Goal: Check status: Check status

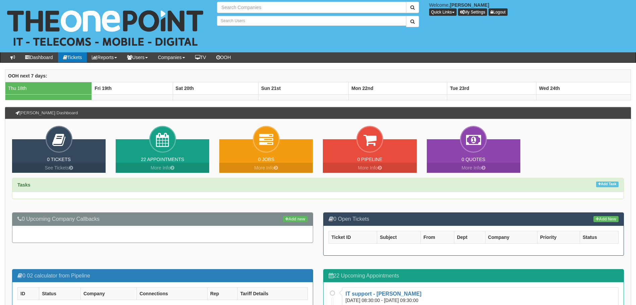
type input "Search Companies"
type input "Search Users"
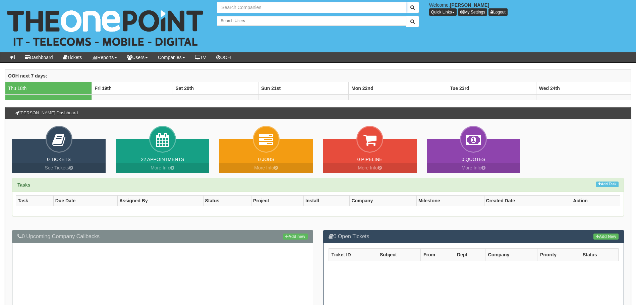
click at [272, 8] on input "text" at bounding box center [311, 7] width 189 height 11
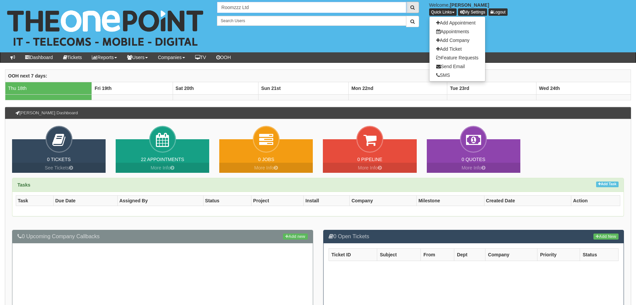
type input "Roomzzz Ltd"
click at [413, 5] on span "submit" at bounding box center [412, 7] width 4 height 5
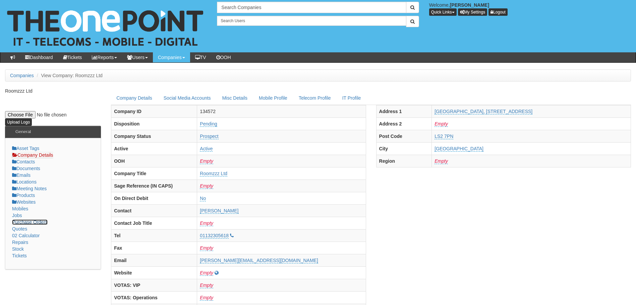
click at [19, 222] on link "Purchase Orders" at bounding box center [30, 221] width 36 height 5
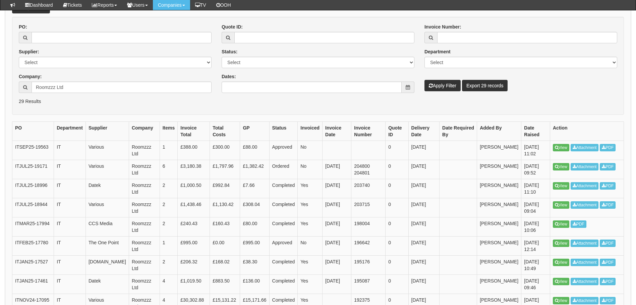
scroll to position [101, 0]
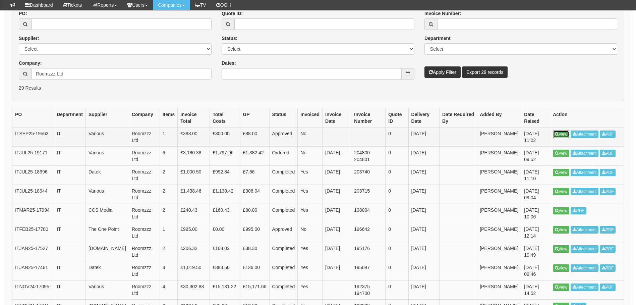
click at [558, 133] on icon at bounding box center [557, 134] width 4 height 4
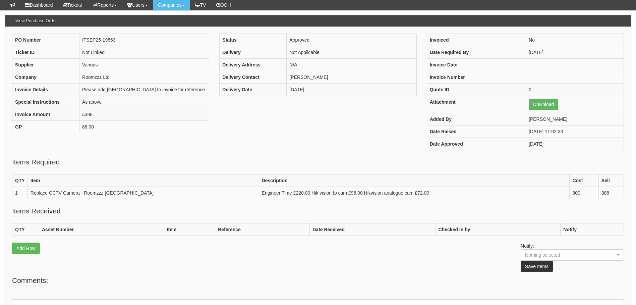
scroll to position [67, 0]
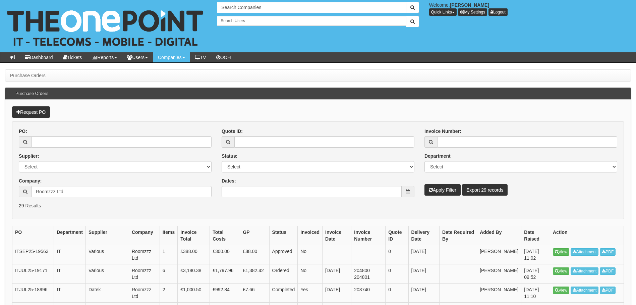
scroll to position [118, 0]
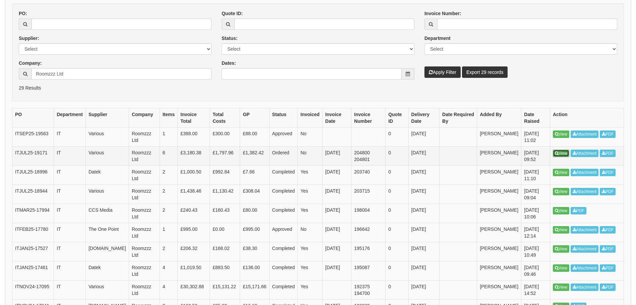
click at [566, 153] on link "View" at bounding box center [561, 153] width 16 height 7
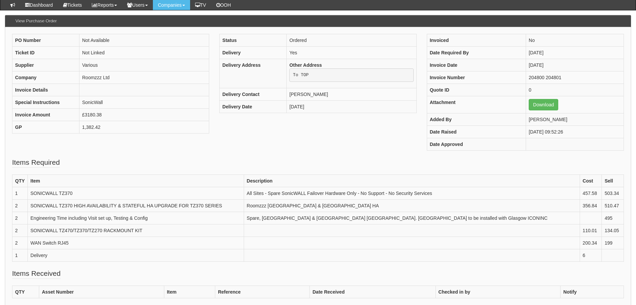
scroll to position [67, 0]
